Goal: Task Accomplishment & Management: Manage account settings

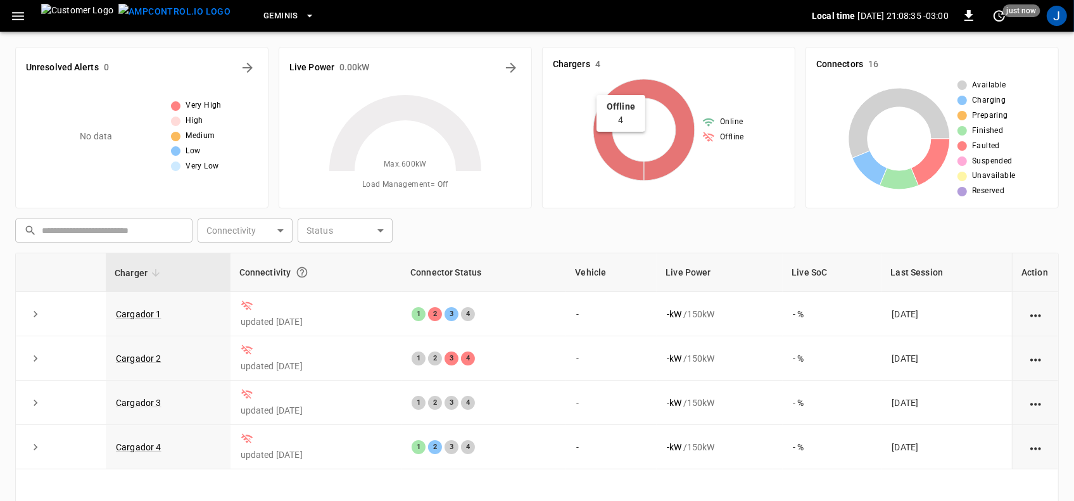
click at [686, 134] on icon at bounding box center [643, 129] width 101 height 101
click at [967, 14] on icon "button" at bounding box center [969, 15] width 9 height 11
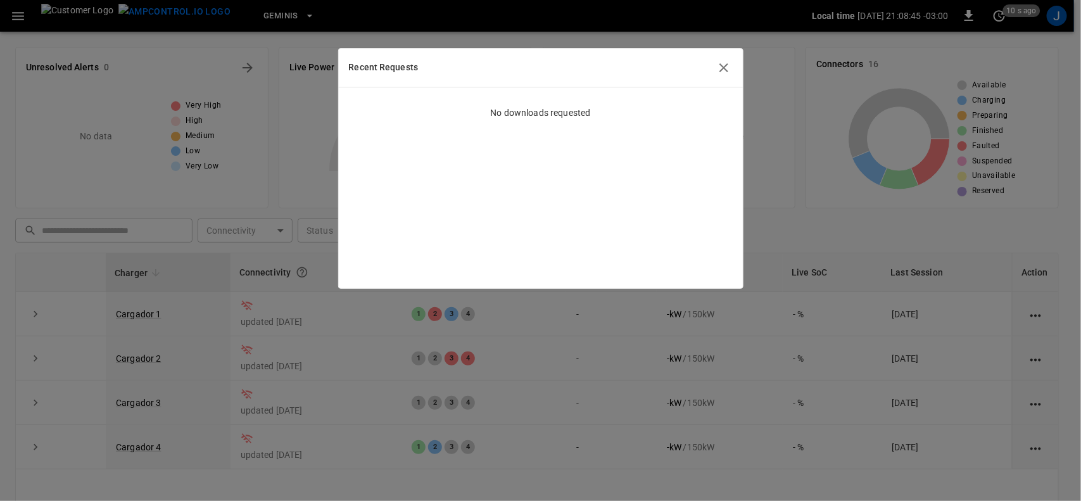
click at [374, 72] on h6 "Recent Requests" at bounding box center [384, 68] width 70 height 14
click at [723, 68] on icon "button" at bounding box center [724, 67] width 9 height 9
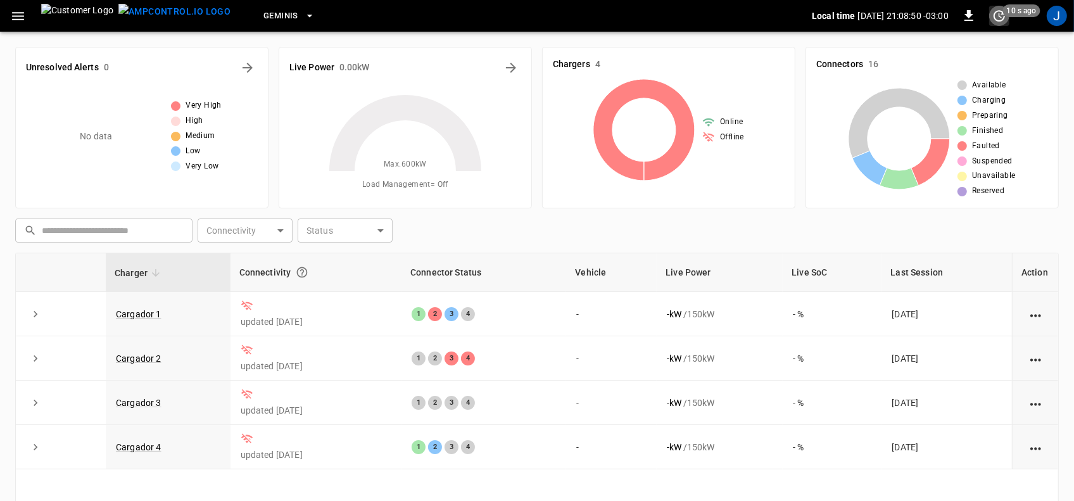
click at [999, 13] on icon "set refresh interval" at bounding box center [999, 15] width 11 height 11
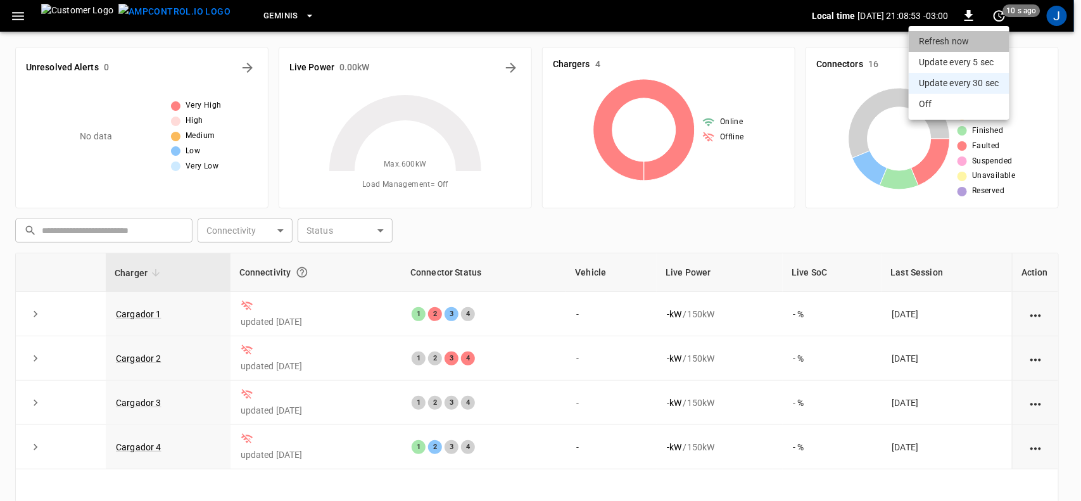
click at [961, 40] on li "Refresh now" at bounding box center [959, 41] width 101 height 21
click at [932, 103] on li "Off" at bounding box center [959, 104] width 101 height 21
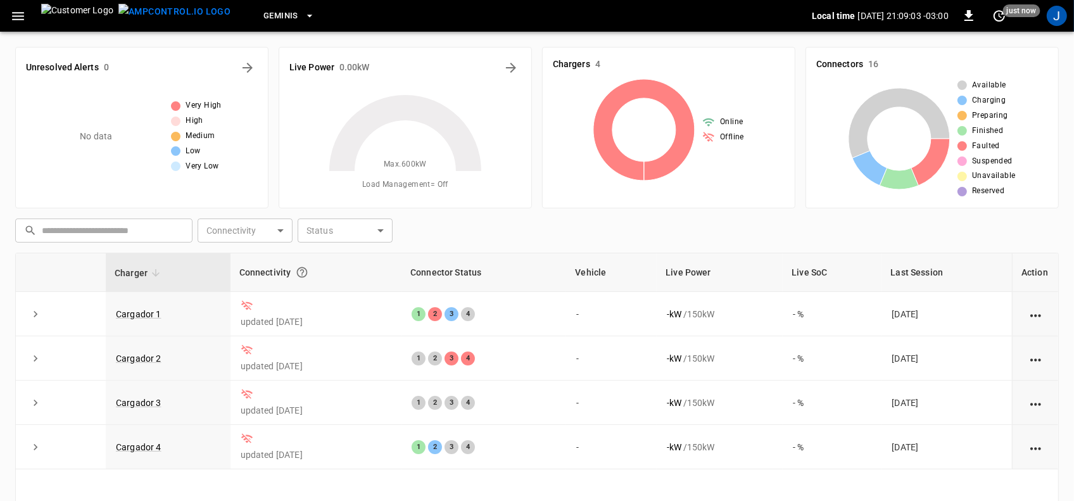
click at [711, 122] on icon at bounding box center [708, 122] width 11 height 8
click at [719, 122] on div "Online" at bounding box center [723, 122] width 42 height 13
click at [689, 122] on icon at bounding box center [643, 129] width 101 height 101
click at [619, 144] on icon at bounding box center [643, 129] width 101 height 101
click at [303, 14] on icon "button" at bounding box center [309, 16] width 13 height 13
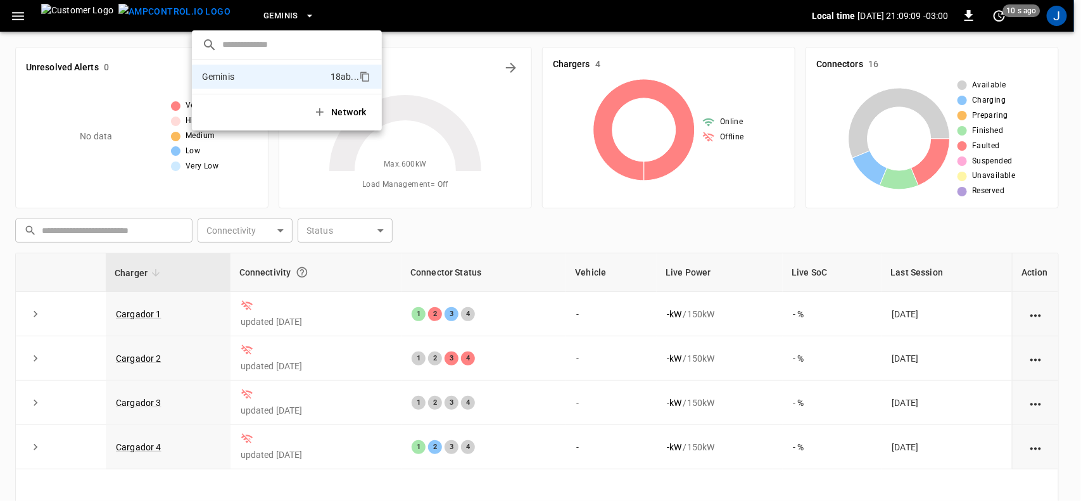
click at [241, 14] on div at bounding box center [540, 250] width 1081 height 501
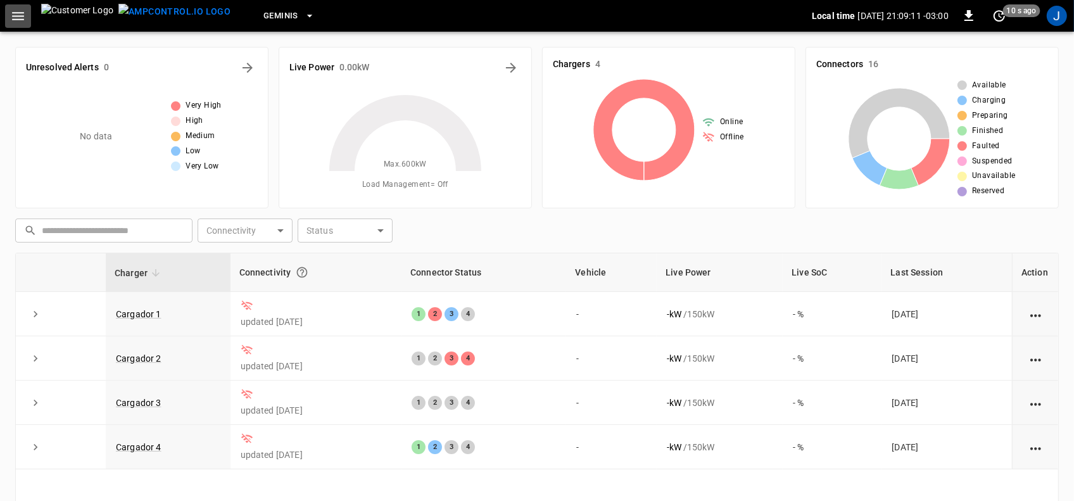
click at [14, 14] on icon "button" at bounding box center [18, 16] width 16 height 16
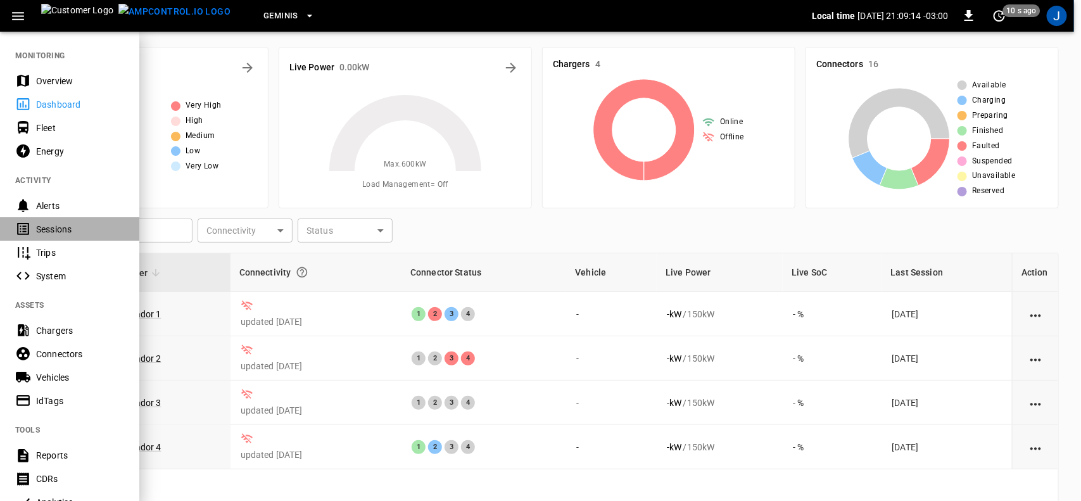
click at [56, 227] on div "Sessions" at bounding box center [80, 229] width 88 height 13
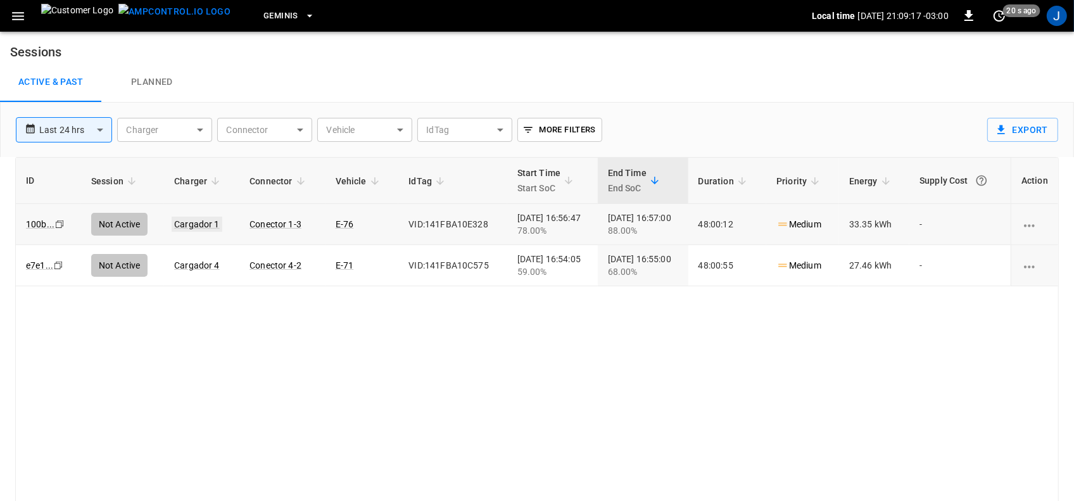
click at [196, 220] on link "Cargador 1" at bounding box center [197, 224] width 51 height 15
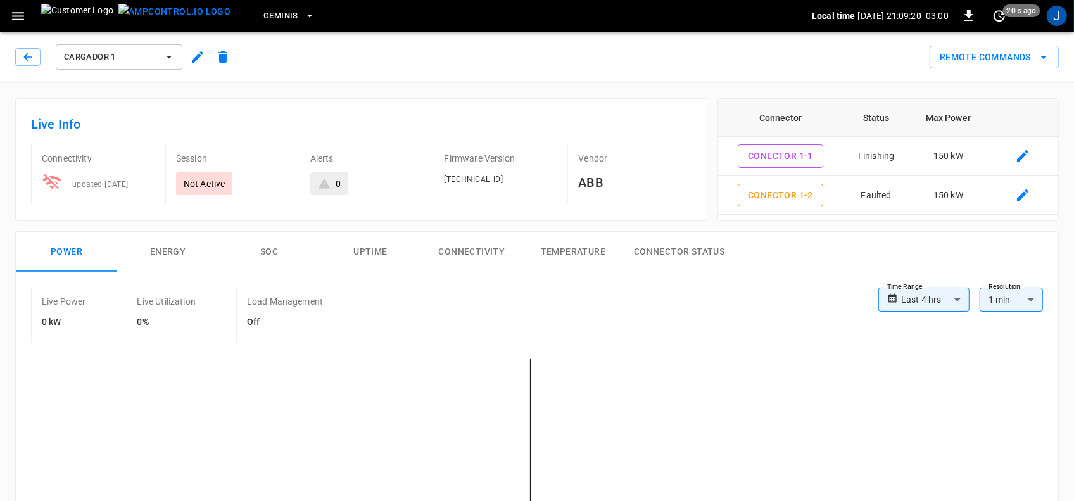
click at [483, 250] on button "Connectivity" at bounding box center [471, 252] width 101 height 41
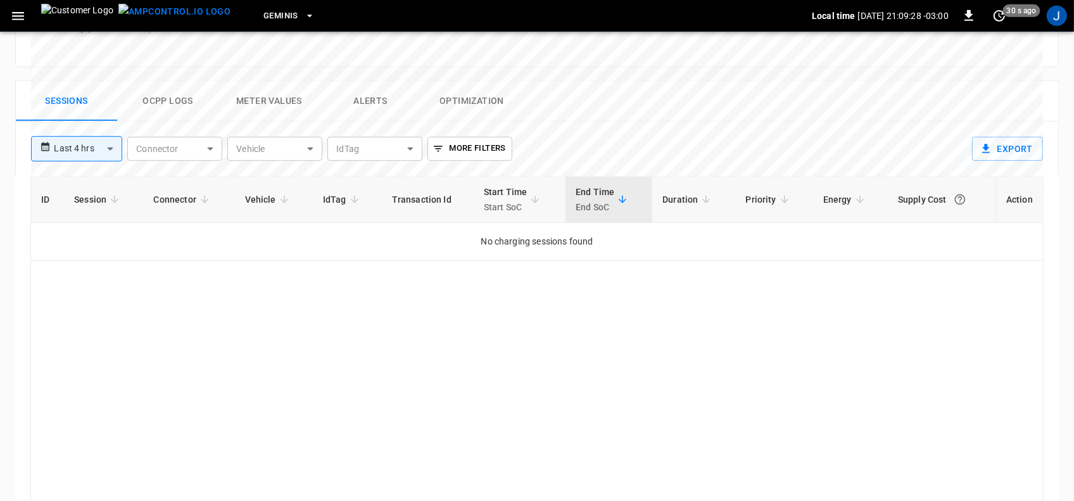
scroll to position [554, 0]
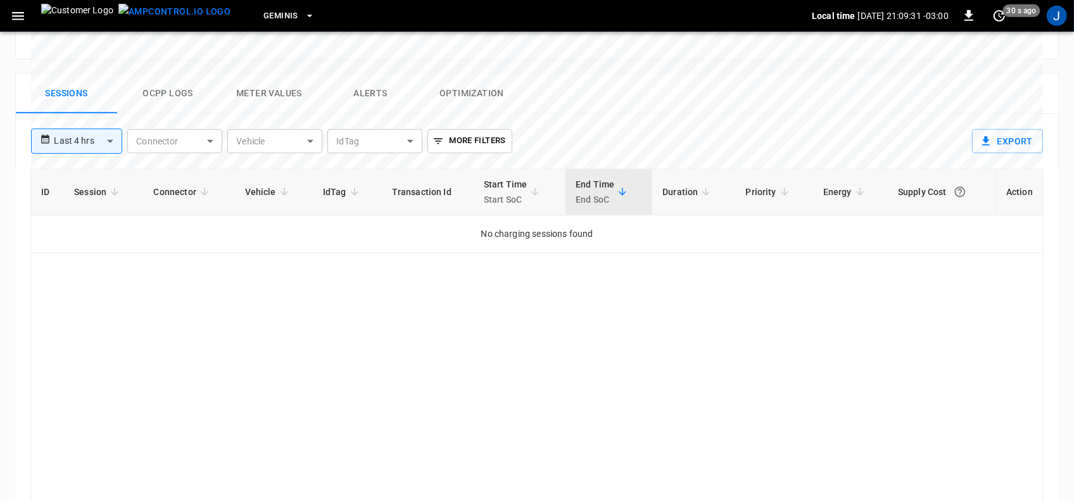
click at [596, 197] on div "End Time End SoC" at bounding box center [595, 192] width 39 height 30
click at [168, 106] on button "Ocpp logs" at bounding box center [167, 93] width 101 height 41
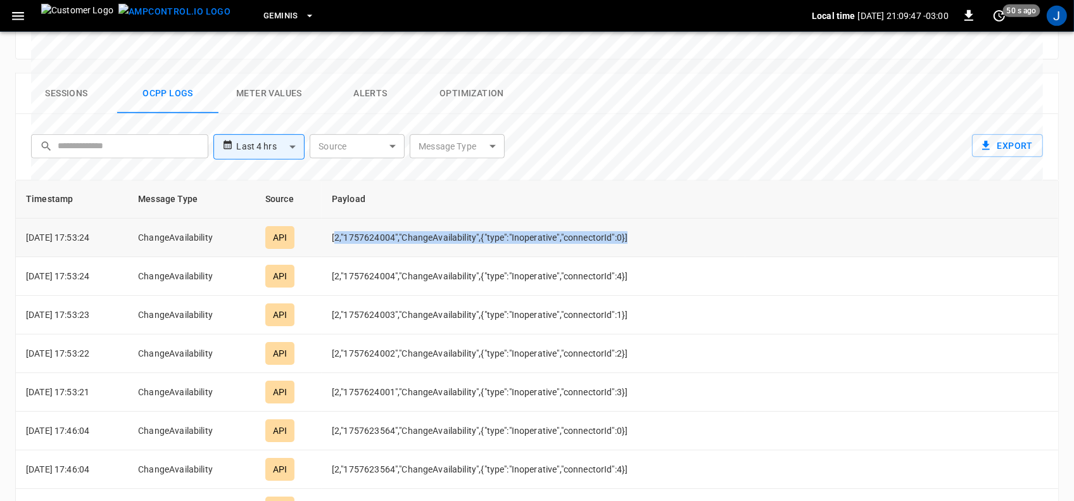
drag, startPoint x: 346, startPoint y: 249, endPoint x: 638, endPoint y: 255, distance: 292.7
click at [645, 255] on td "[2,"1757624004","ChangeAvailability",{"type":"Inoperative","connectorId":0}]" at bounding box center [534, 238] width 424 height 39
copy td "2,"1757624004","ChangeAvailability",{"type":"Inoperative","connectorId":0}]"
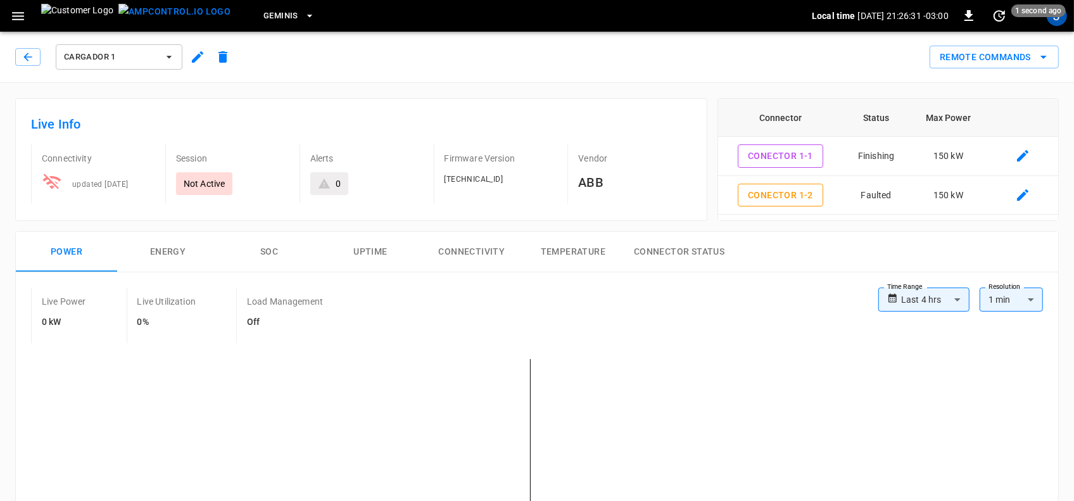
click at [11, 18] on icon "button" at bounding box center [18, 16] width 16 height 16
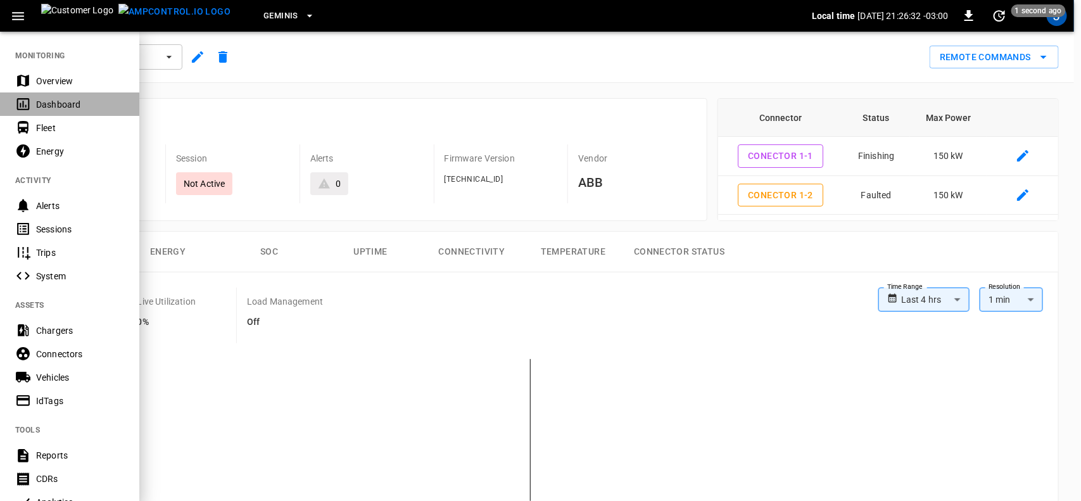
click at [59, 102] on div "Dashboard" at bounding box center [80, 104] width 88 height 13
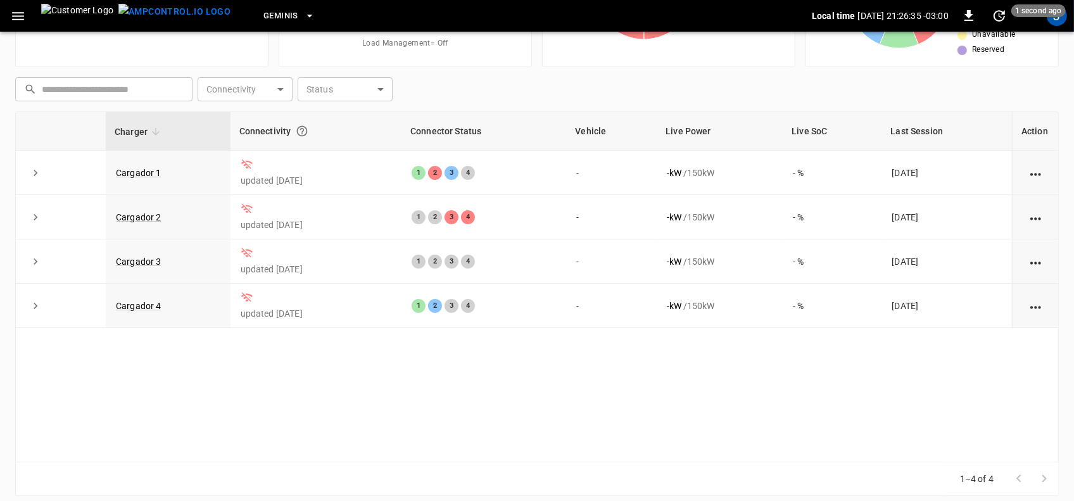
scroll to position [151, 0]
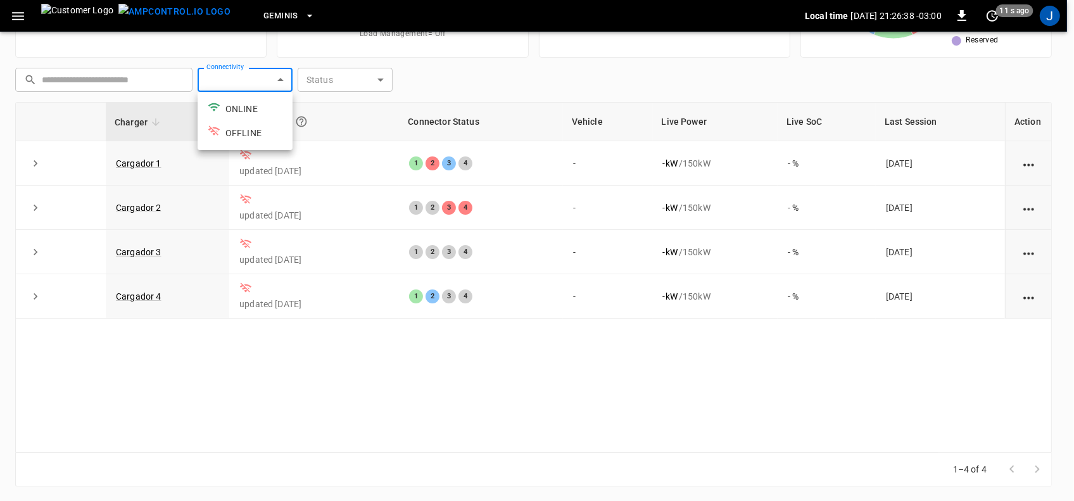
click at [283, 78] on body "Geminis Local time [DATE] 21:26:38 -03:00 0 11 s ago J Unresolved Alerts 0 No d…" at bounding box center [537, 175] width 1074 height 652
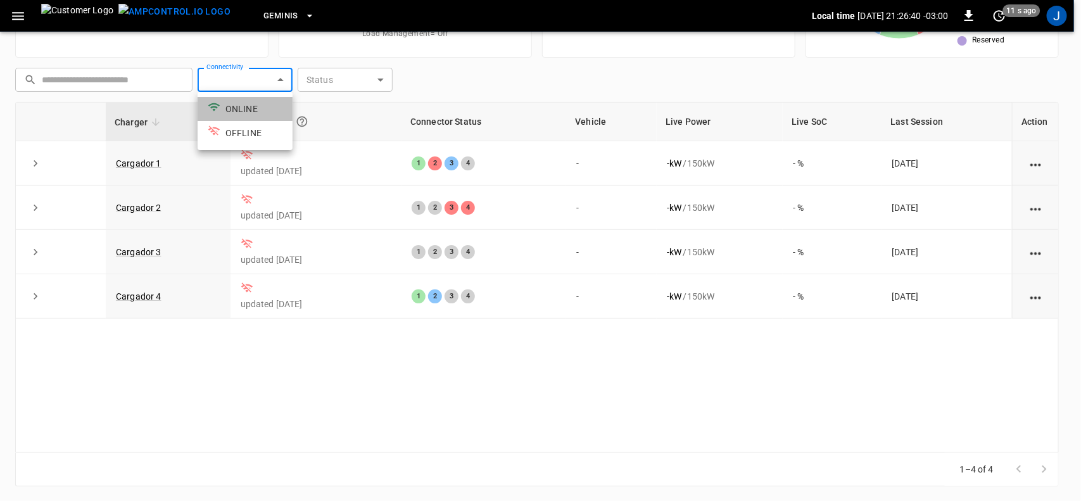
click at [243, 105] on li "ONLINE" at bounding box center [245, 109] width 95 height 24
type input "******"
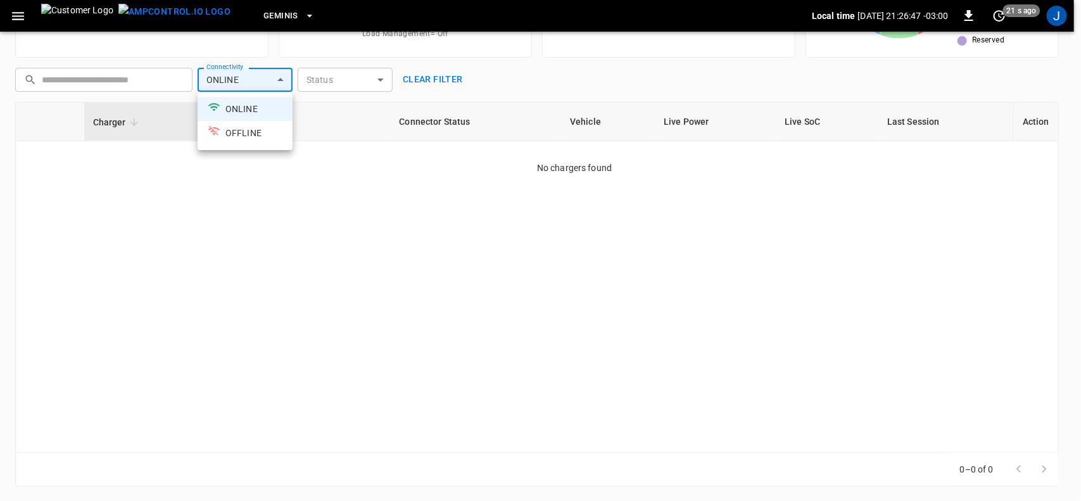
drag, startPoint x: 1052, startPoint y: 118, endPoint x: 1042, endPoint y: 120, distance: 10.3
click at [1045, 119] on div at bounding box center [540, 250] width 1081 height 501
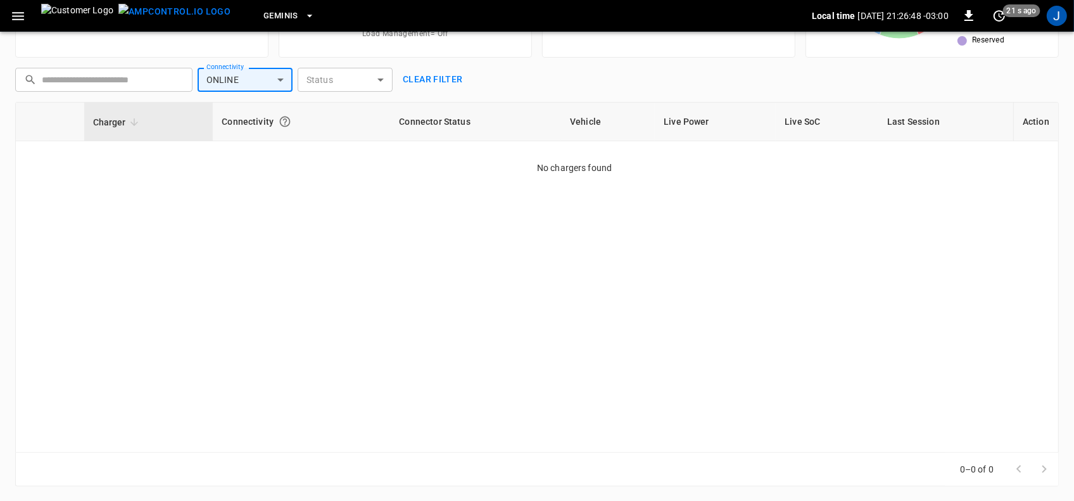
click at [1042, 120] on th "Action" at bounding box center [1035, 122] width 45 height 39
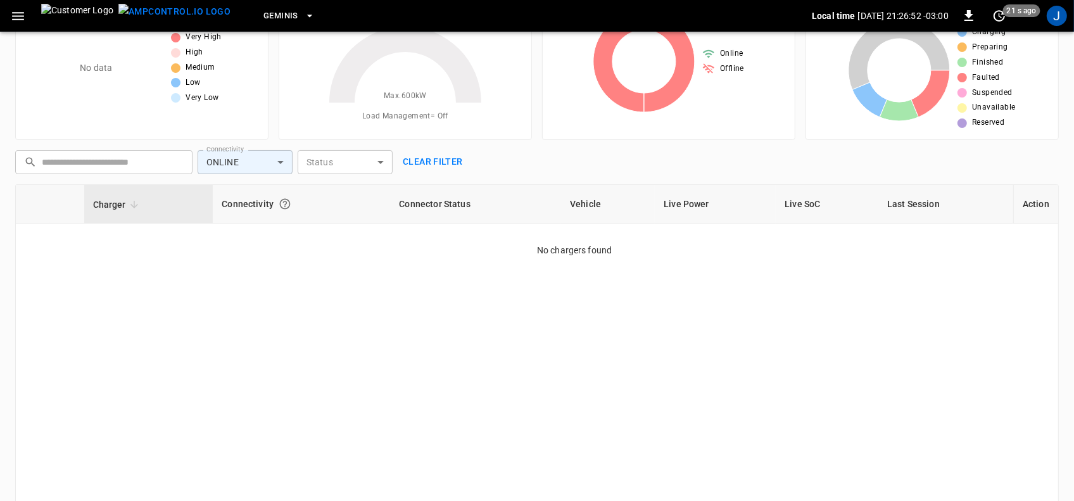
scroll to position [0, 0]
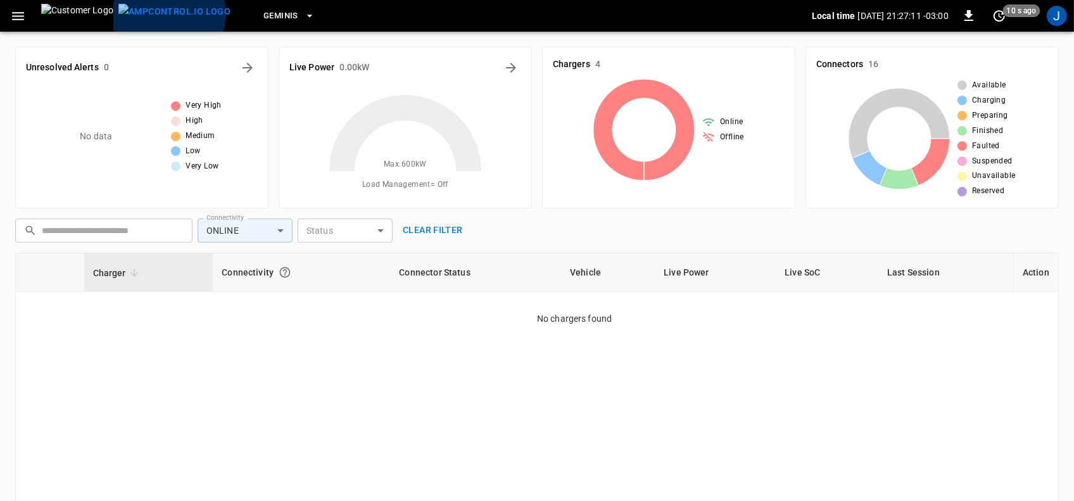
click at [139, 13] on img "menu" at bounding box center [174, 12] width 112 height 16
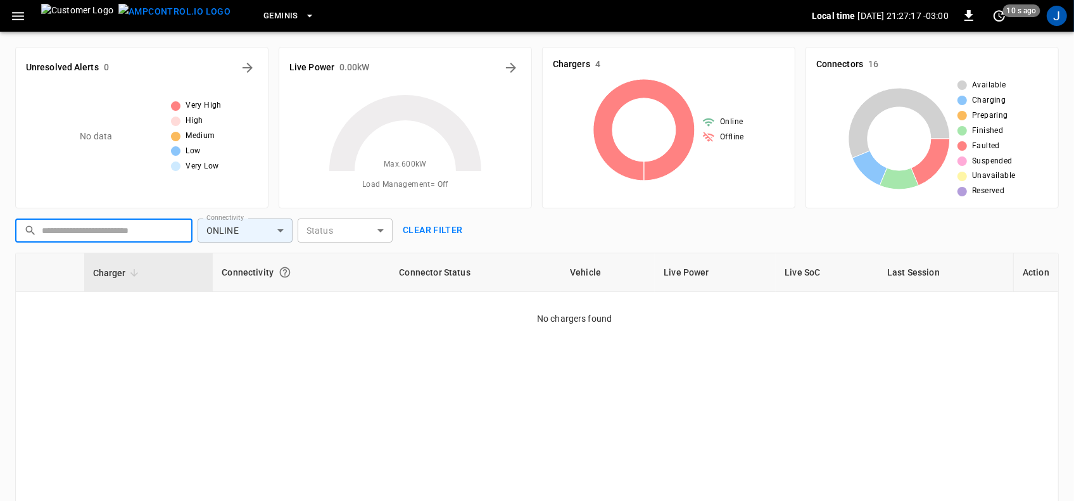
click at [131, 232] on input "text" at bounding box center [113, 230] width 142 height 23
click at [11, 17] on icon "button" at bounding box center [18, 16] width 16 height 16
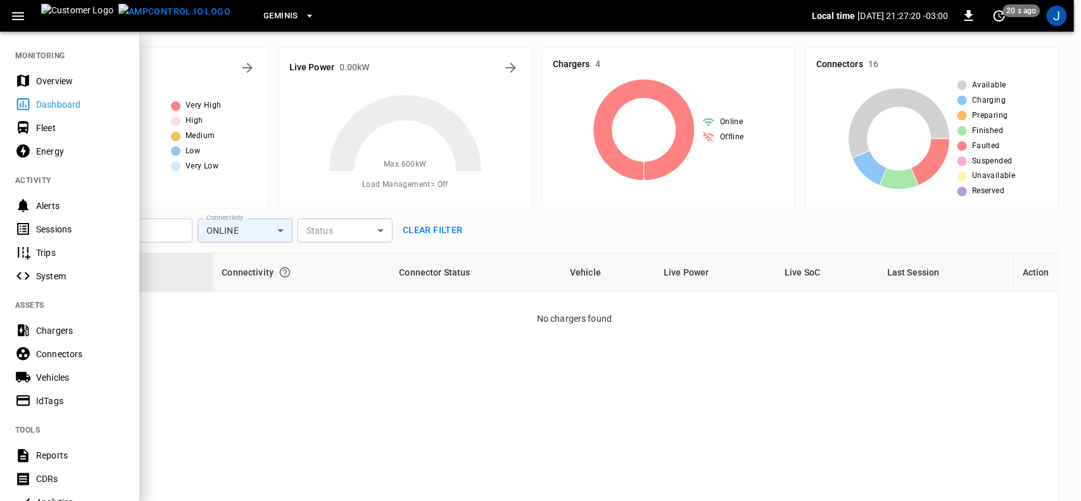
click at [64, 99] on div "Dashboard" at bounding box center [80, 104] width 88 height 13
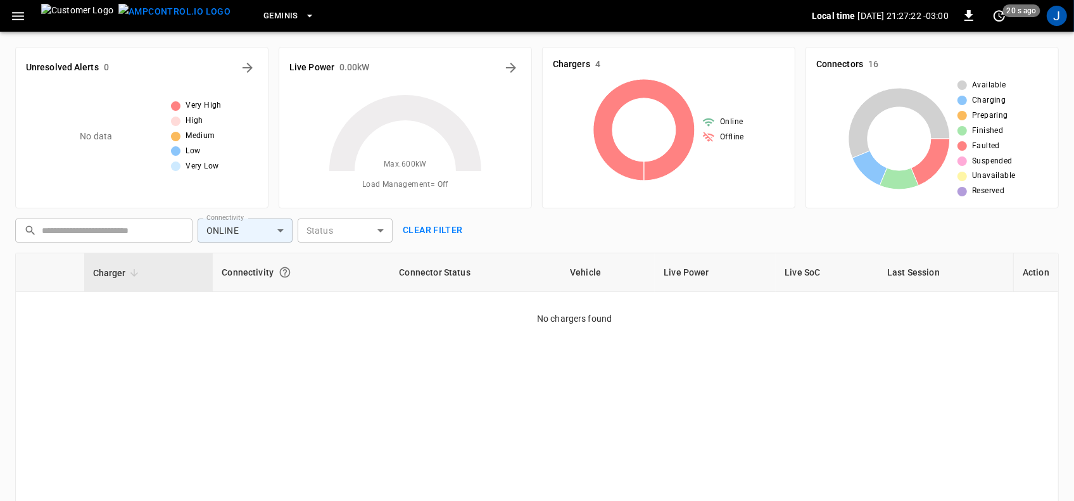
click at [17, 19] on icon "button" at bounding box center [18, 16] width 12 height 8
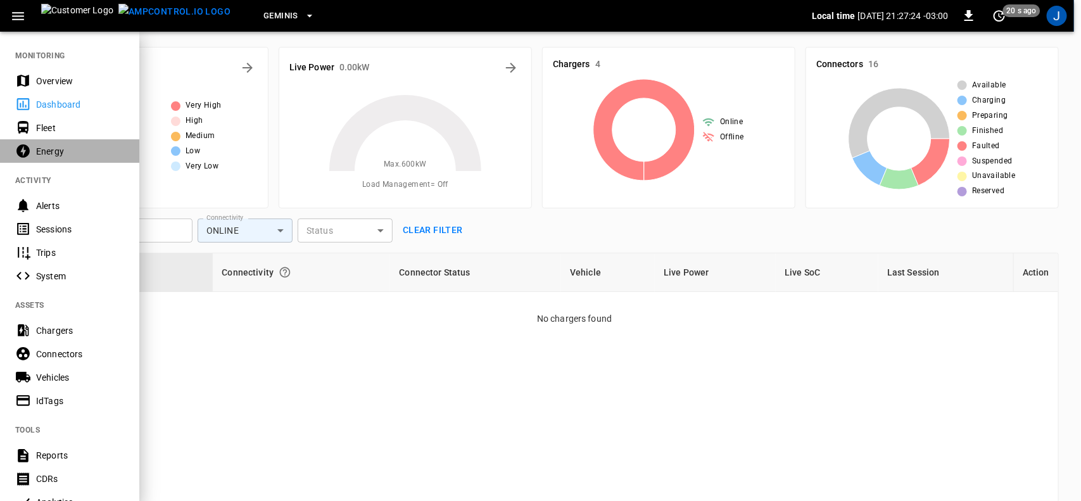
click at [49, 153] on div "Energy" at bounding box center [80, 151] width 88 height 13
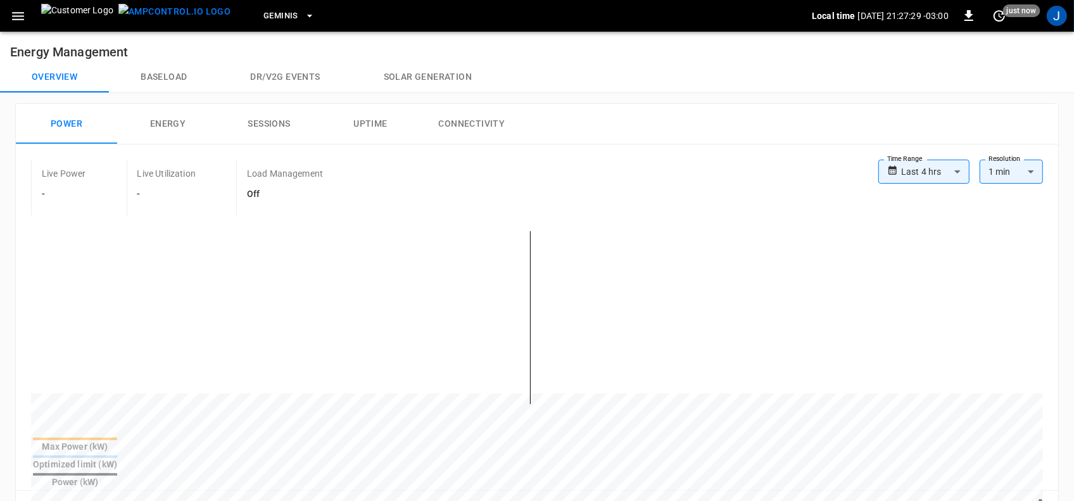
click at [474, 122] on button "Connectivity" at bounding box center [471, 124] width 101 height 41
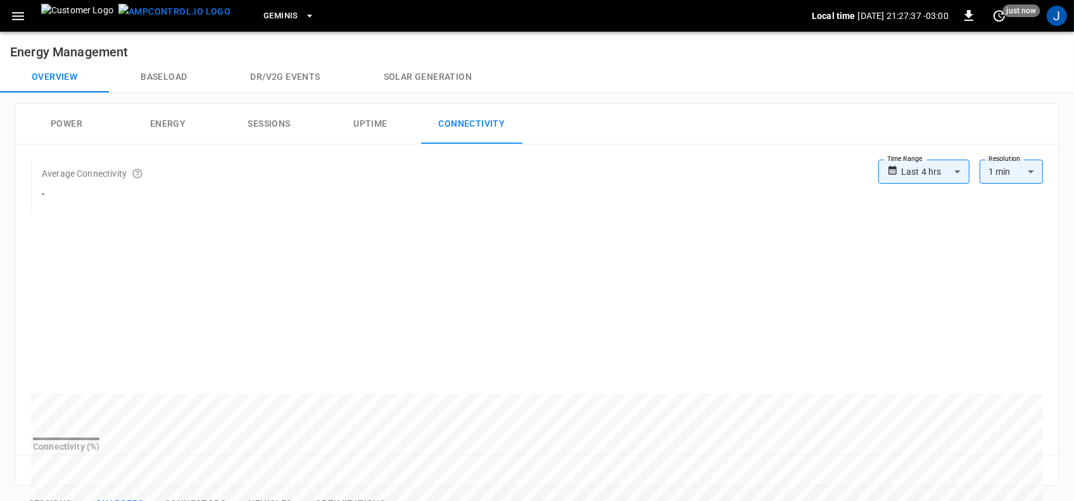
click at [954, 172] on body "**********" at bounding box center [537, 481] width 1074 height 963
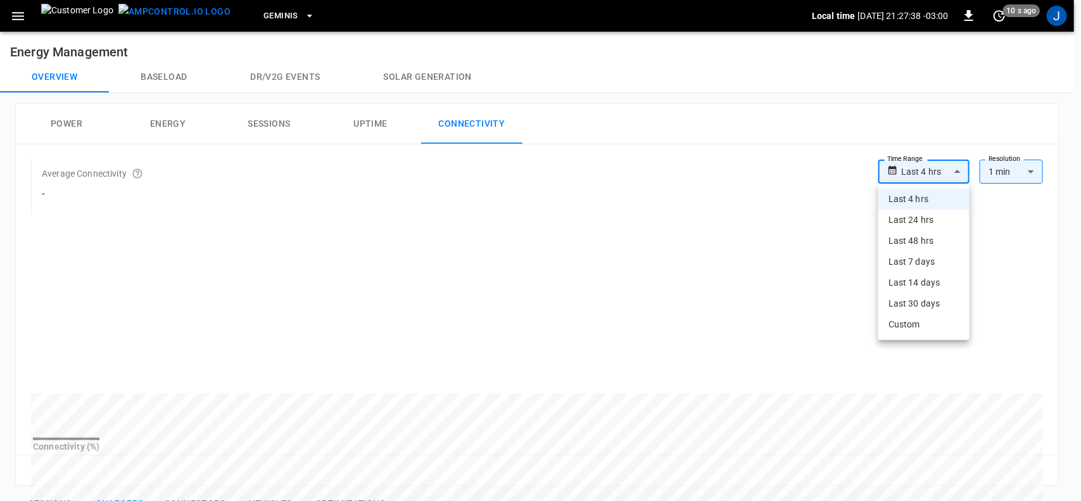
click at [912, 241] on li "Last 48 hrs" at bounding box center [923, 241] width 91 height 21
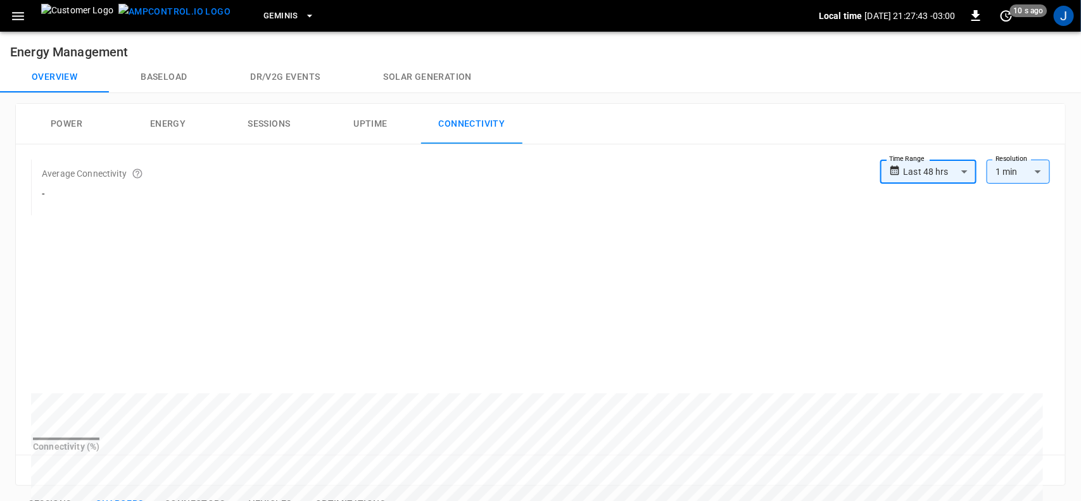
click at [961, 172] on body "**********" at bounding box center [540, 481] width 1081 height 963
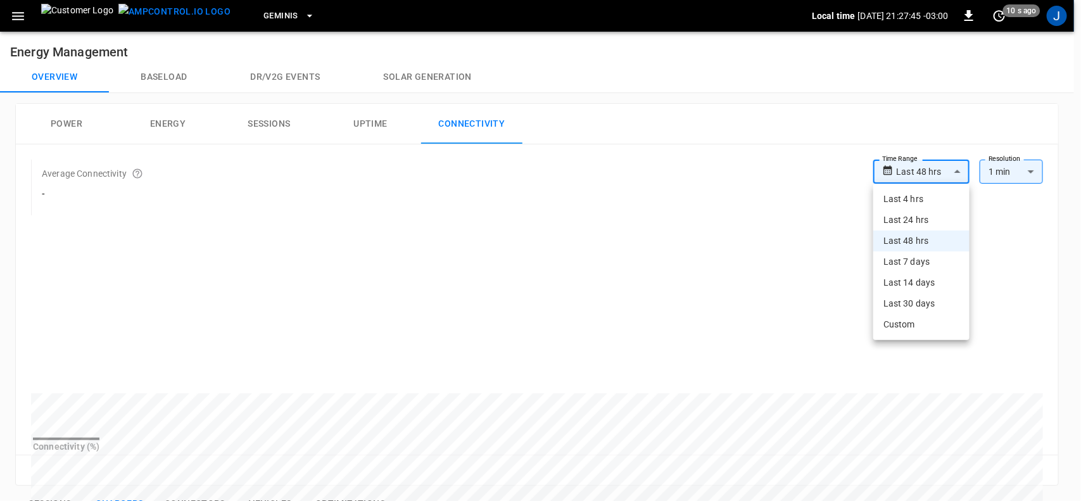
click at [909, 260] on li "Last 7 days" at bounding box center [921, 261] width 96 height 21
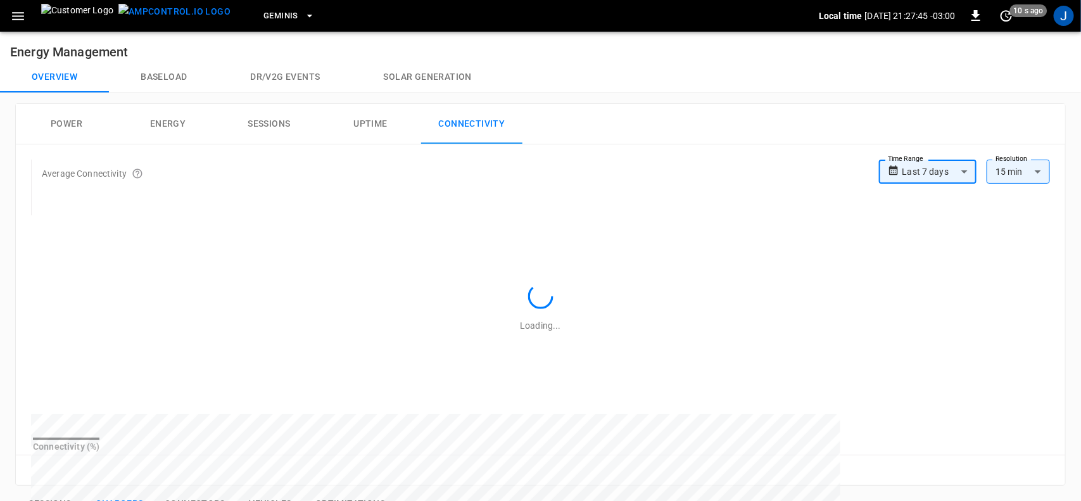
type input "**********"
type input "***"
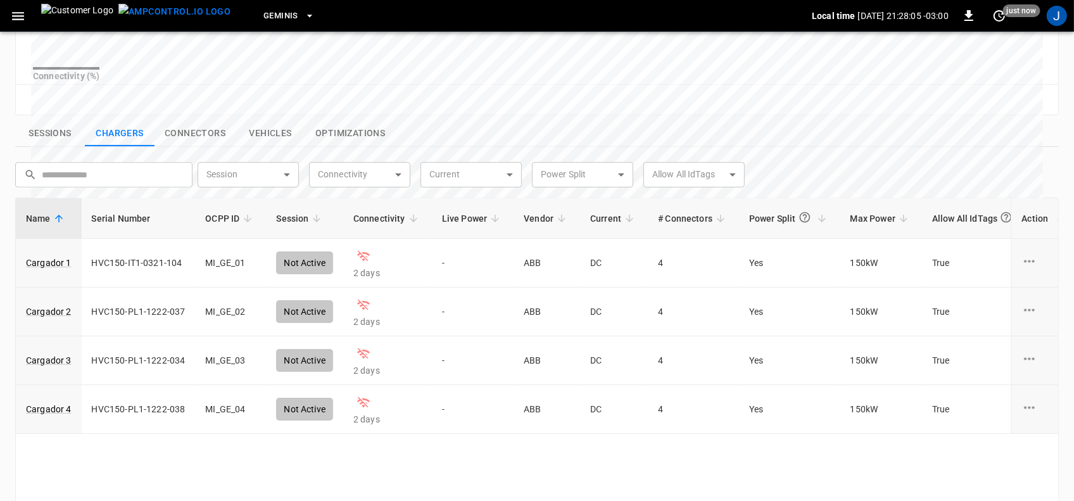
scroll to position [396, 0]
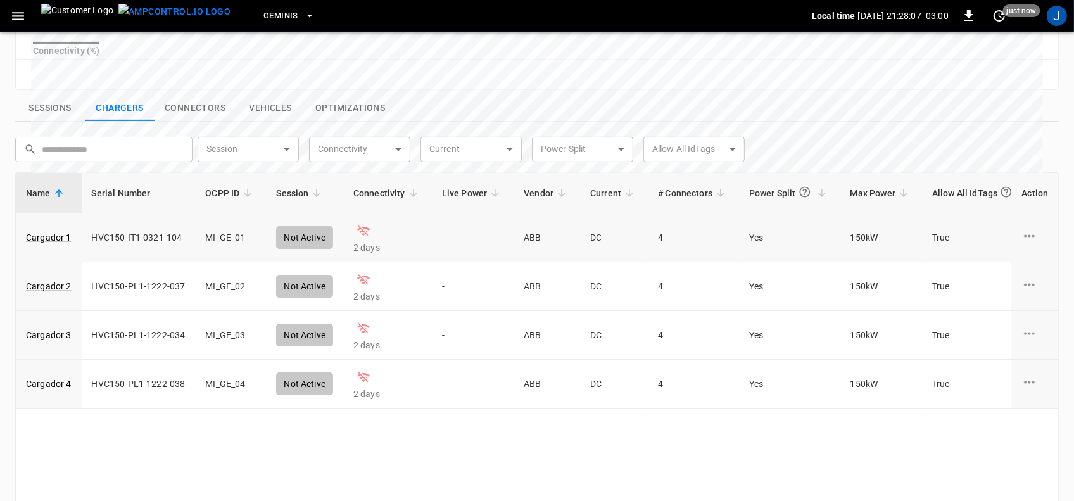
click at [322, 249] on div "Not Active" at bounding box center [304, 237] width 57 height 23
drag, startPoint x: 355, startPoint y: 242, endPoint x: 637, endPoint y: 232, distance: 281.4
click at [357, 241] on td "2 days" at bounding box center [387, 237] width 89 height 49
click at [1036, 244] on icon "charge point options" at bounding box center [1030, 236] width 16 height 16
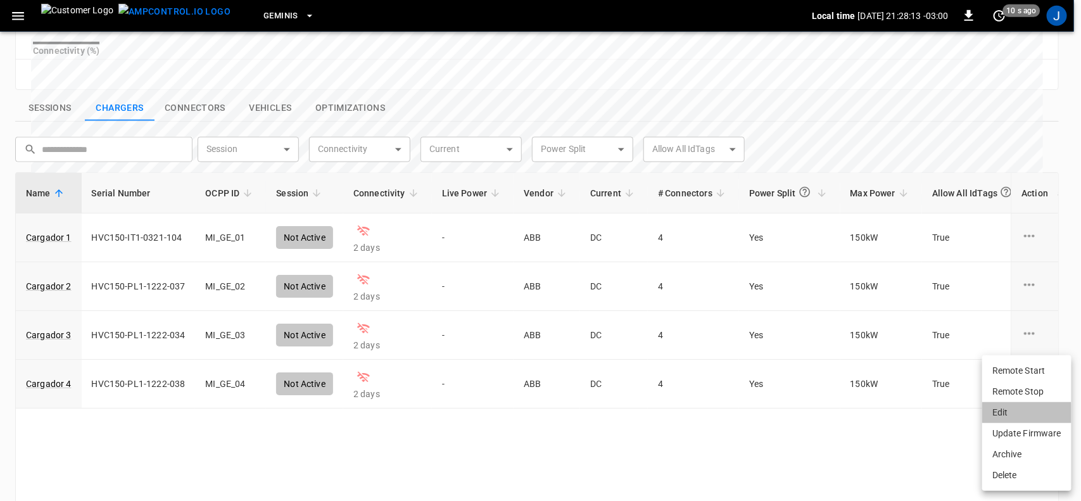
click at [1011, 415] on li "Edit" at bounding box center [1026, 412] width 89 height 21
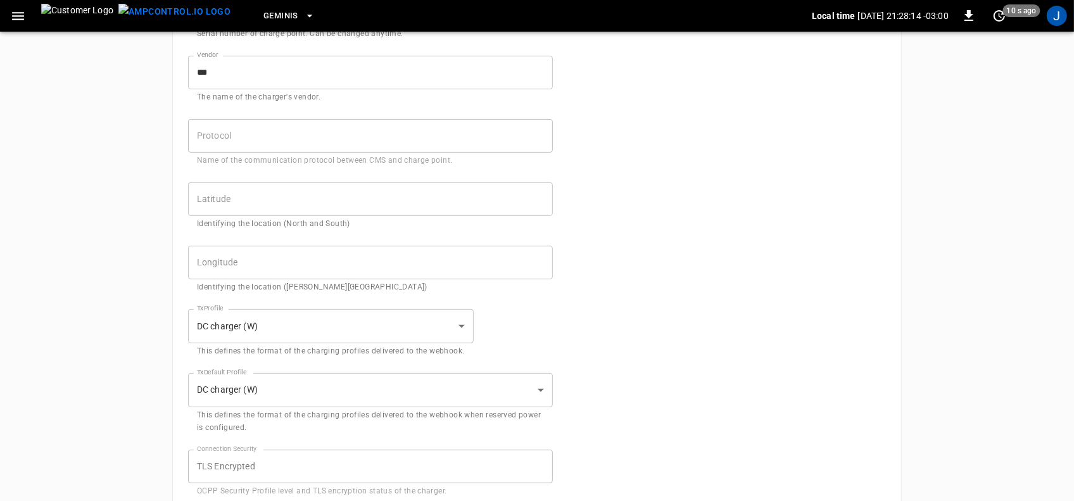
type input "**********"
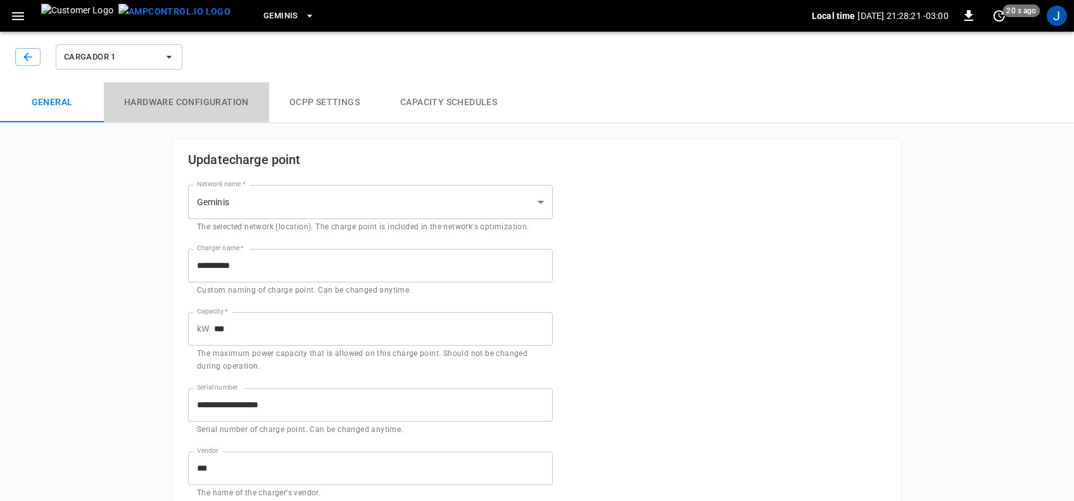
click at [208, 97] on button "Hardware configuration" at bounding box center [186, 102] width 165 height 41
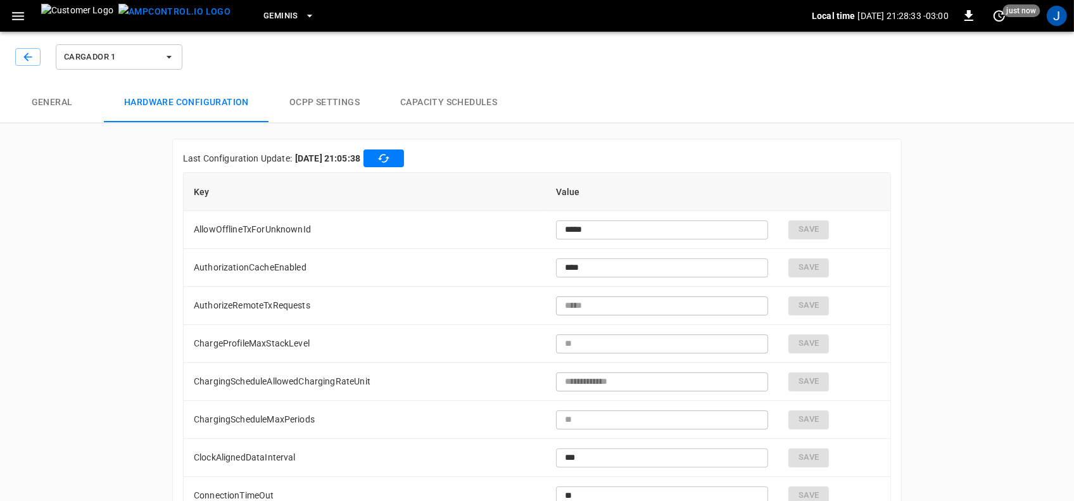
click at [333, 99] on button "OCPP settings" at bounding box center [324, 102] width 111 height 41
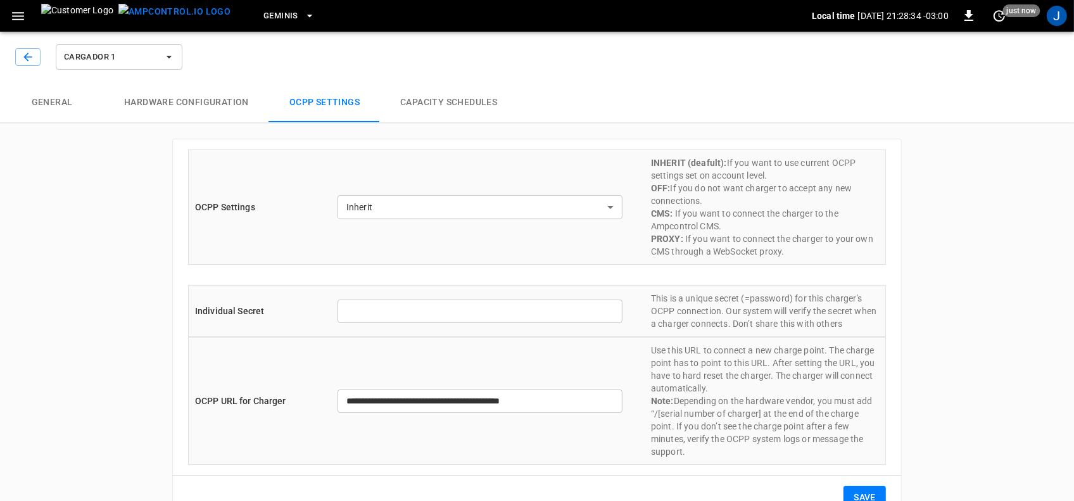
type input "*******"
type input "**********"
click at [451, 99] on button "Capacity Schedules" at bounding box center [448, 102] width 137 height 41
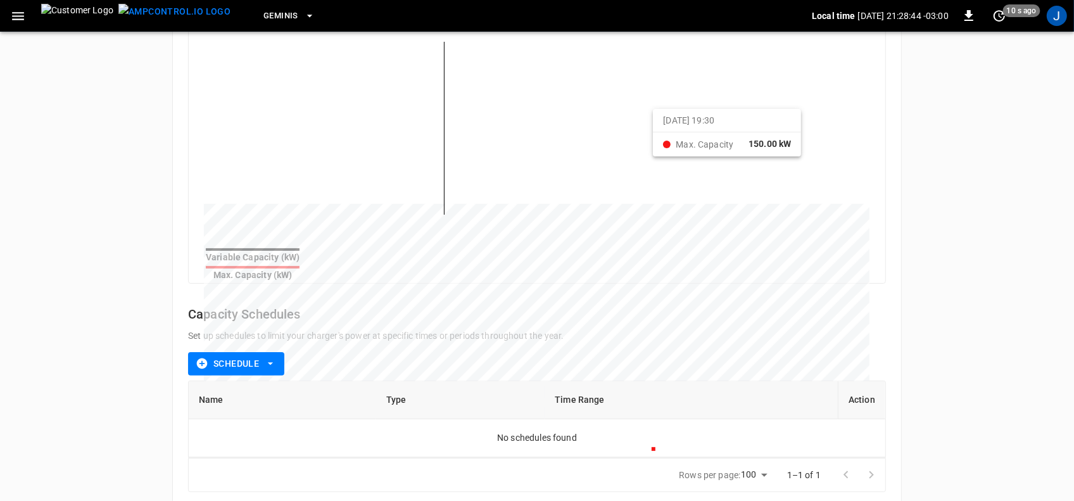
scroll to position [189, 0]
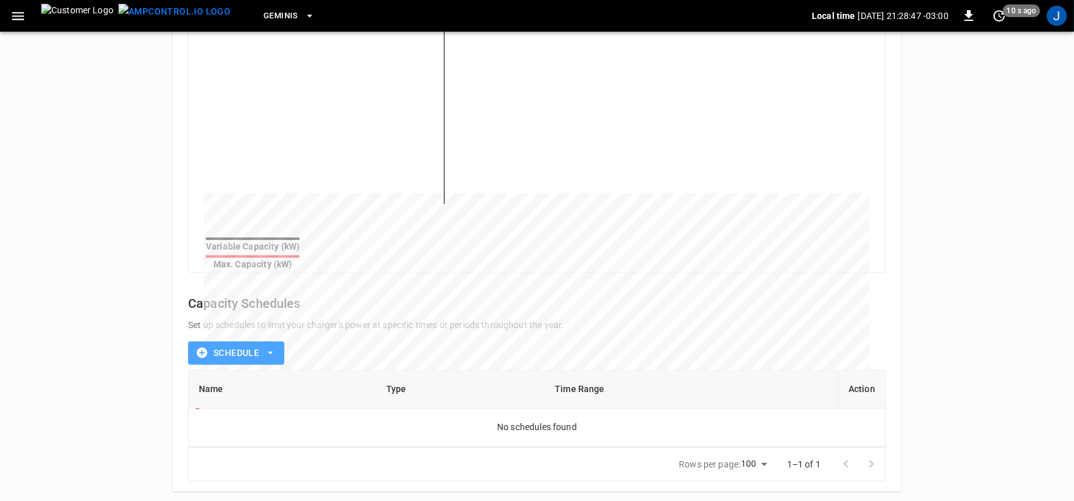
click at [270, 347] on icon "button" at bounding box center [270, 352] width 13 height 13
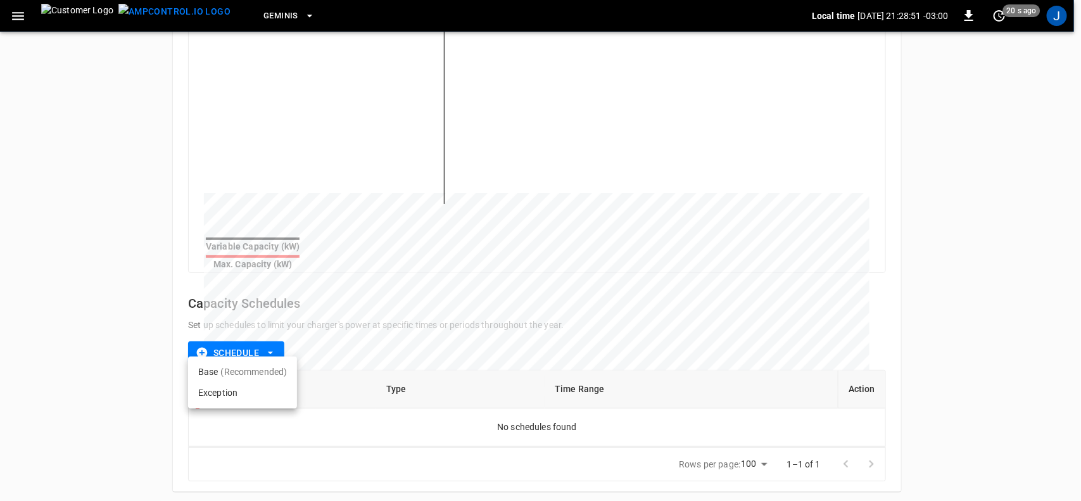
click at [170, 169] on div at bounding box center [540, 250] width 1081 height 501
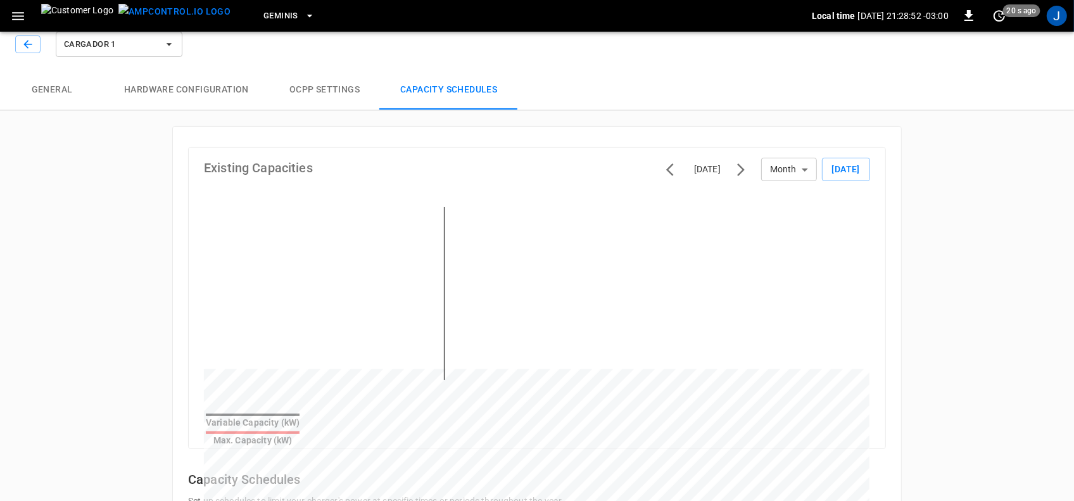
scroll to position [0, 0]
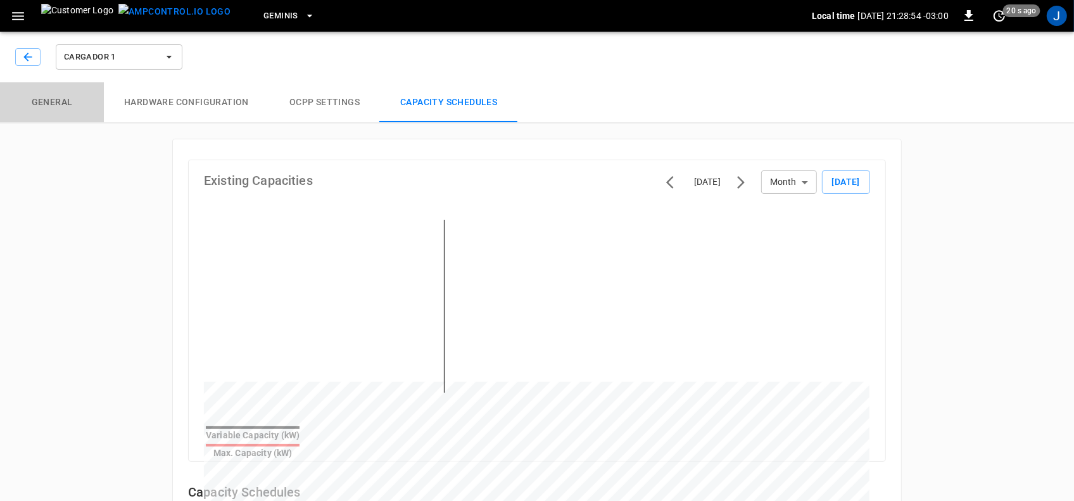
click at [59, 103] on button "General" at bounding box center [52, 102] width 104 height 41
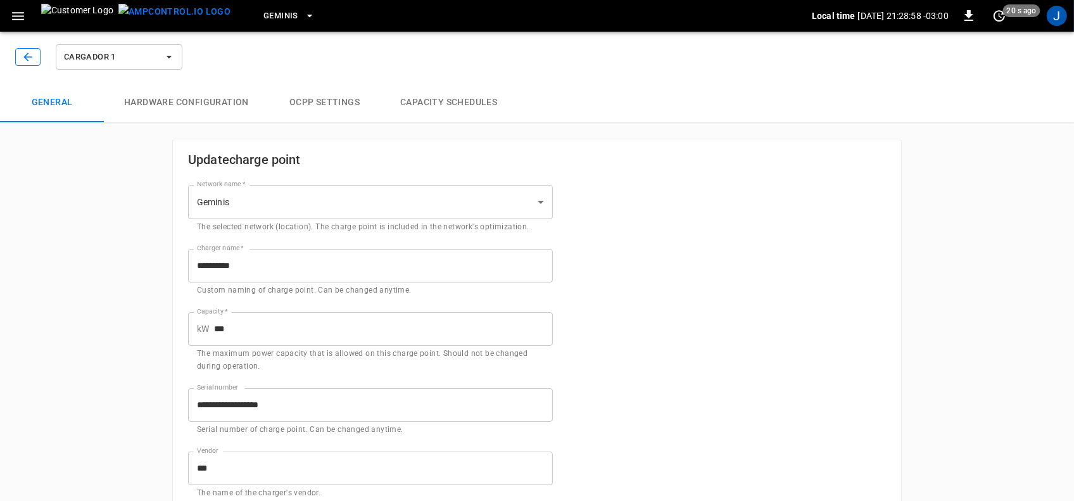
click at [25, 51] on icon "button" at bounding box center [28, 57] width 13 height 13
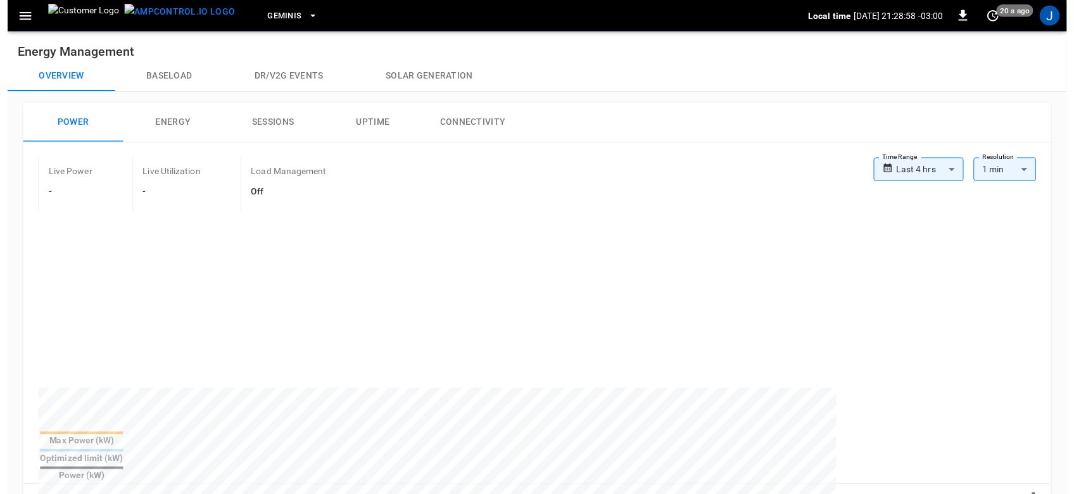
scroll to position [396, 0]
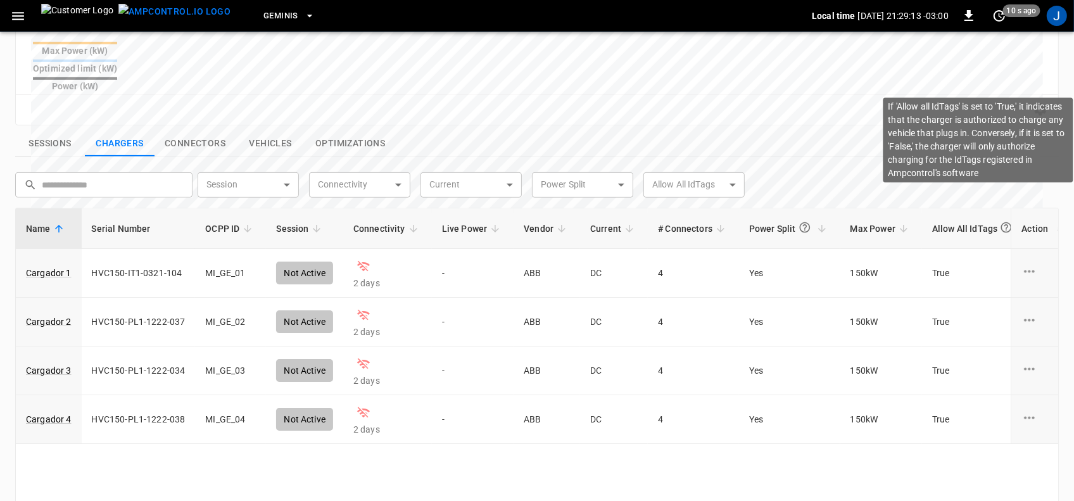
click at [1001, 222] on icon at bounding box center [1006, 227] width 11 height 11
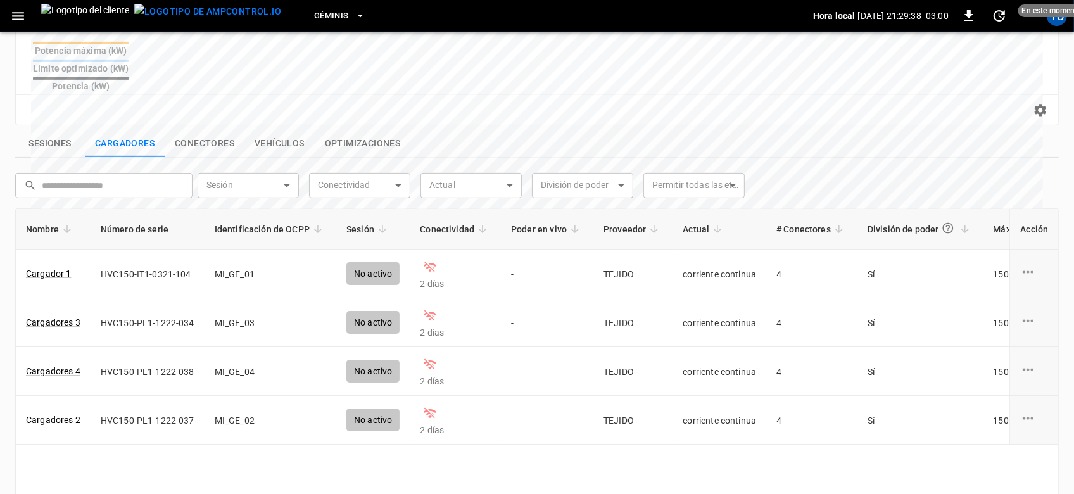
click at [900, 163] on div "​ ​ Sesión ​ Sesión Conectividad ​ Conectividad Actual ​ Actual División de pod…" at bounding box center [529, 180] width 1049 height 35
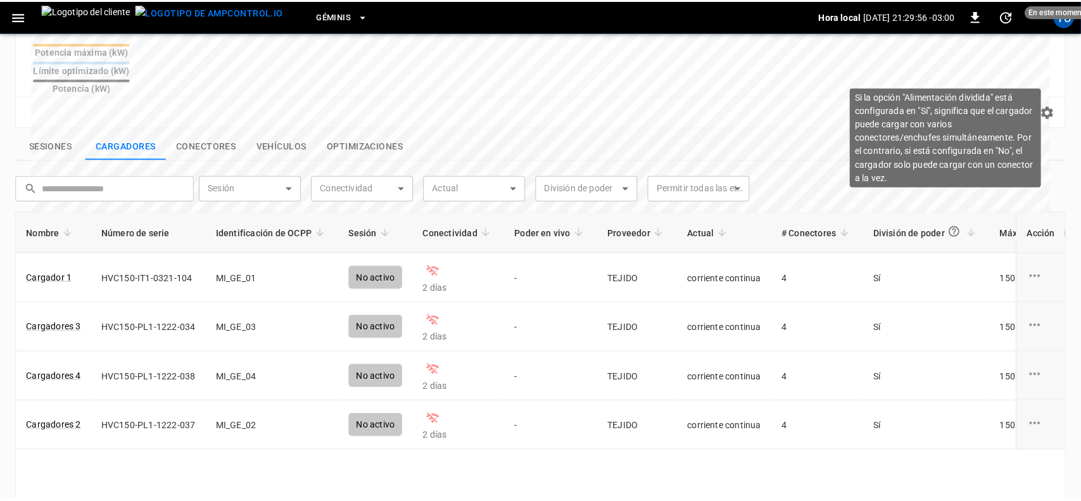
scroll to position [0, 0]
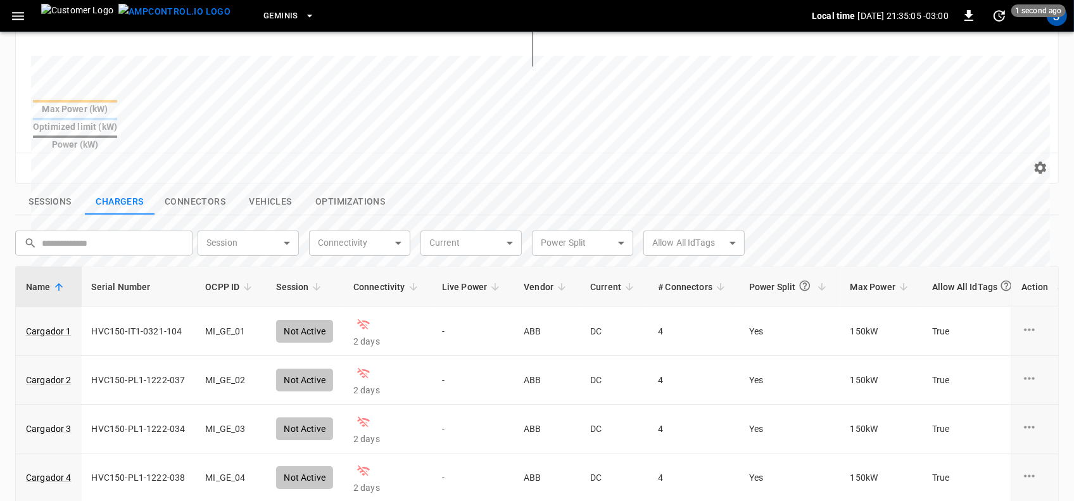
scroll to position [396, 0]
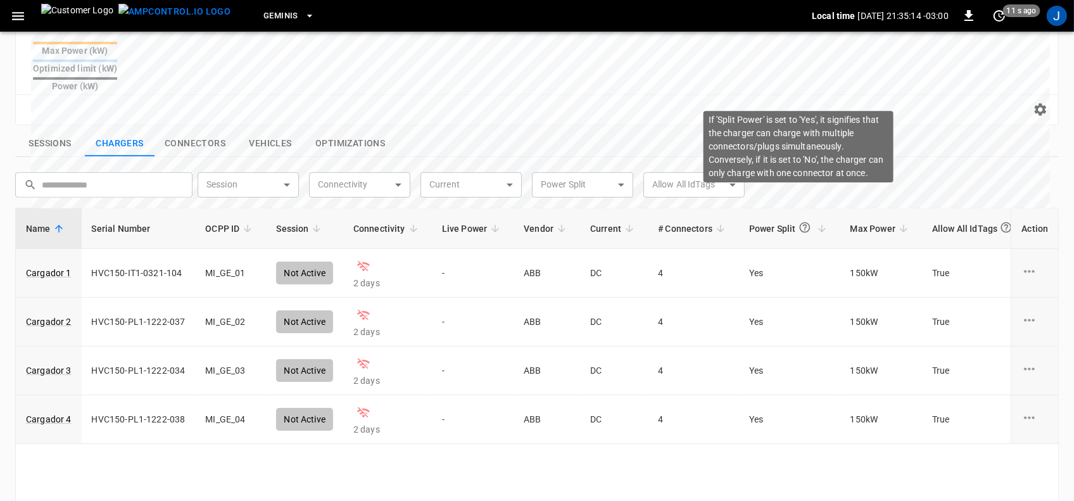
click at [799, 222] on icon at bounding box center [804, 227] width 11 height 11
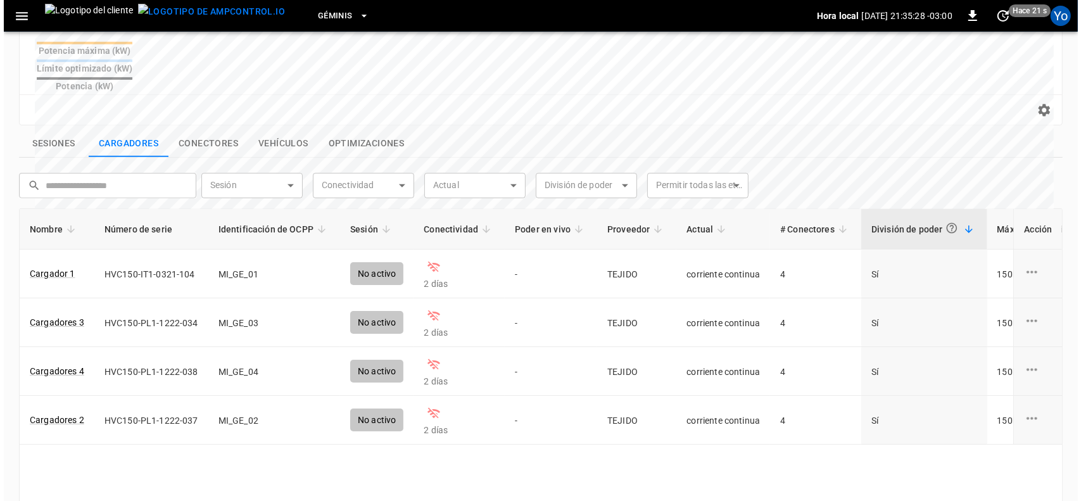
scroll to position [0, 0]
